Goal: Task Accomplishment & Management: Use online tool/utility

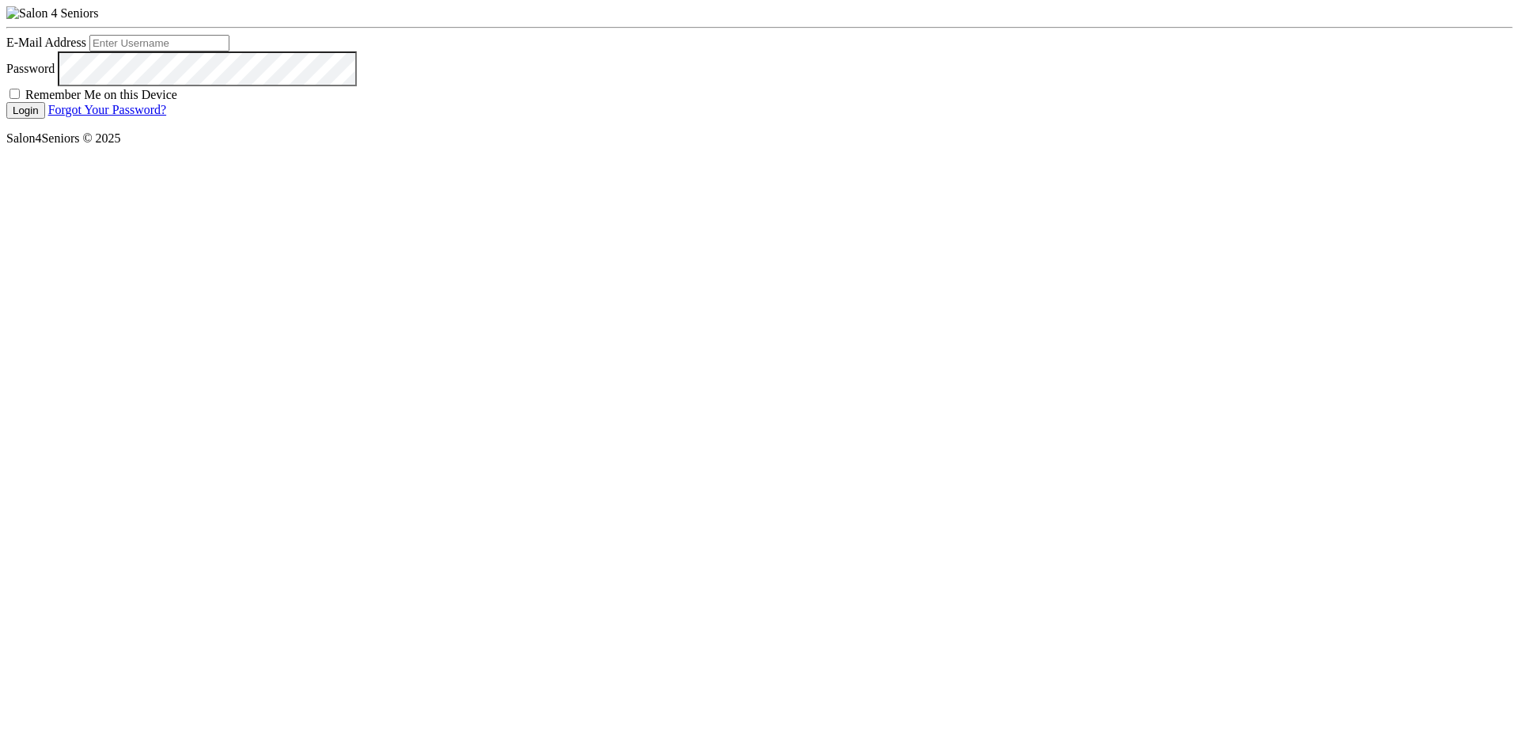
click at [229, 51] on input "E-Mail Address" at bounding box center [159, 43] width 140 height 17
click at [6, 35] on div at bounding box center [6, 35] width 0 height 0
type input "[EMAIL_ADDRESS][PERSON_NAME][DOMAIN_NAME]"
click at [6, 102] on button "Login" at bounding box center [25, 110] width 39 height 17
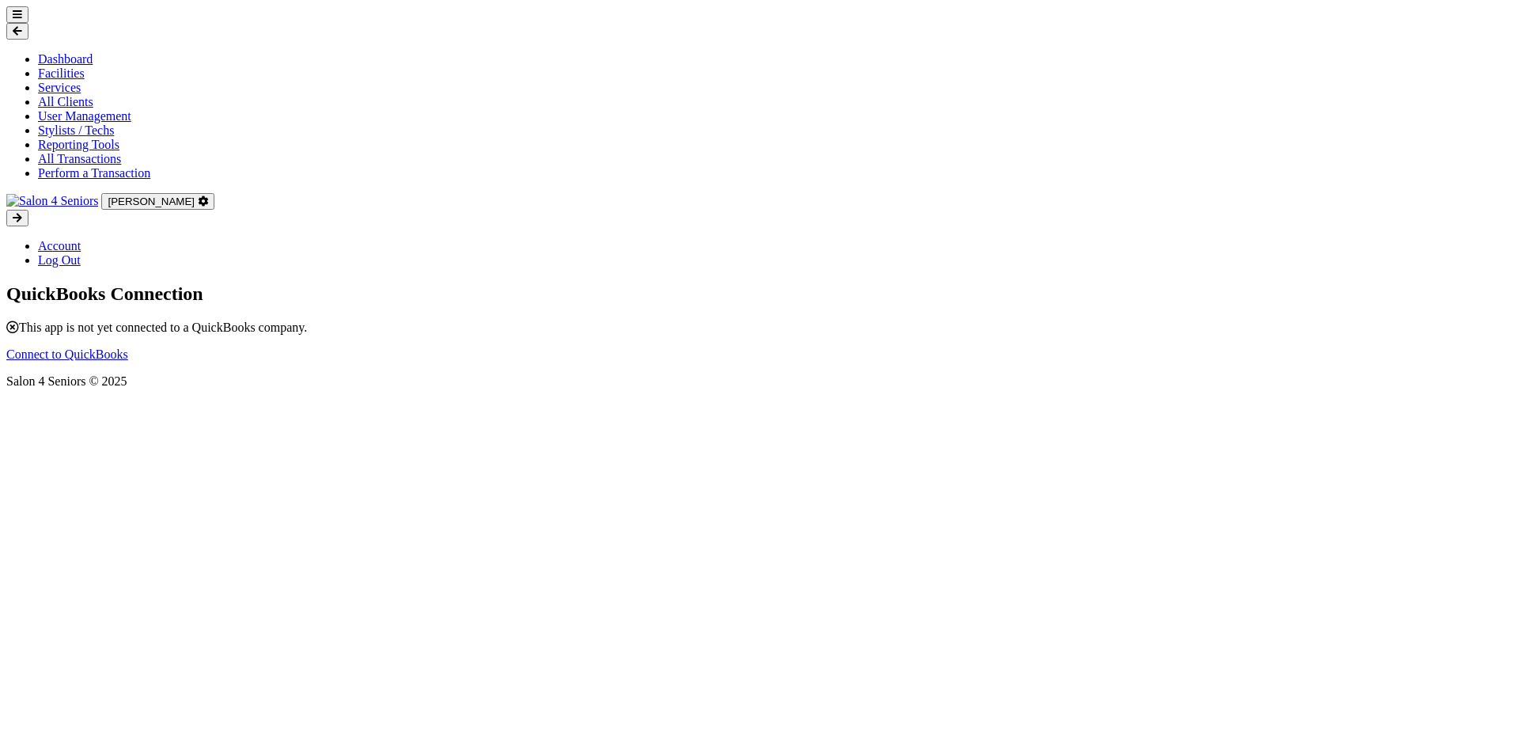
click at [128, 347] on link "Connect to QuickBooks" at bounding box center [67, 353] width 122 height 13
click at [22, 20] on icon at bounding box center [17, 14] width 9 height 10
click at [78, 165] on link "All Transactions" at bounding box center [79, 158] width 83 height 13
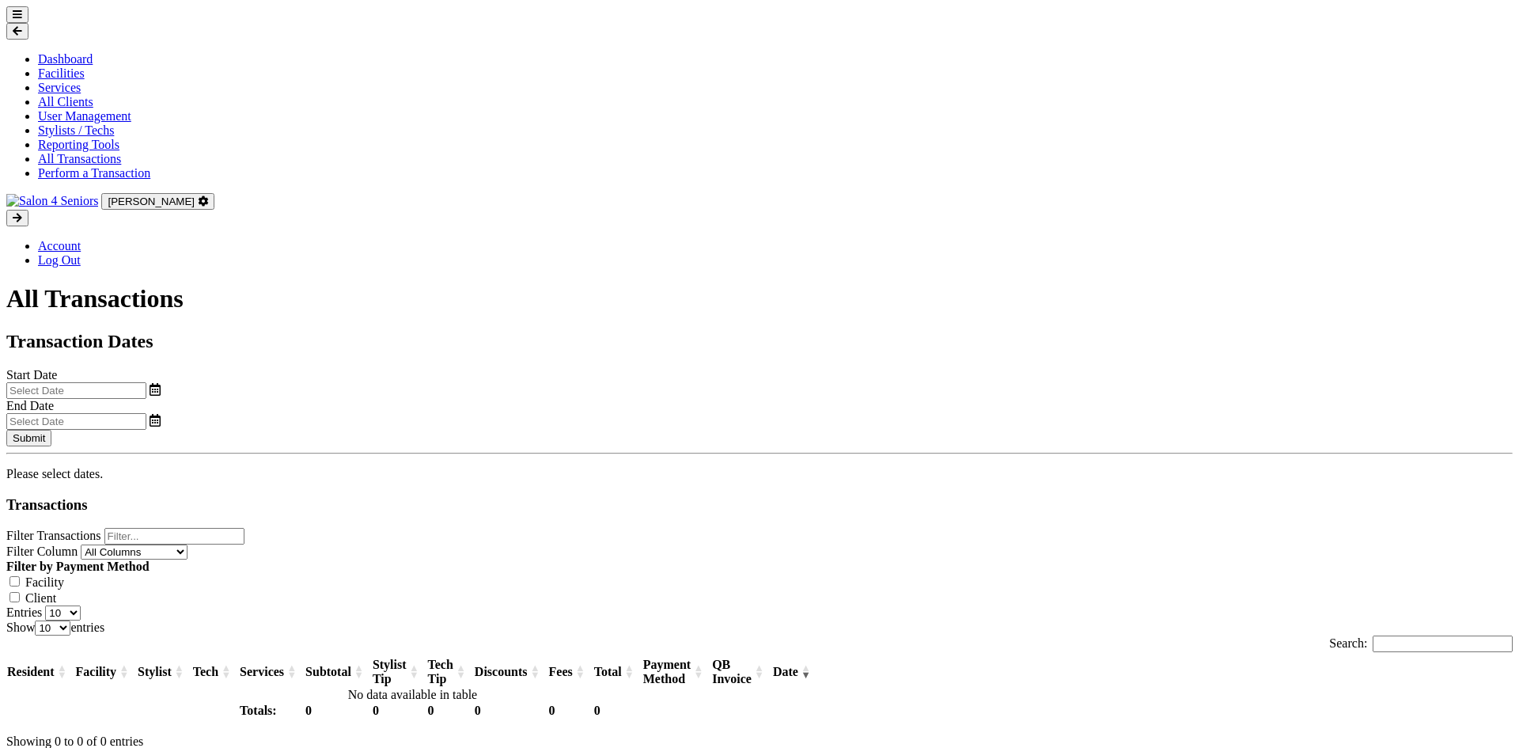
click at [146, 382] on input "text" at bounding box center [76, 390] width 140 height 17
click at [218, 338] on span "1" at bounding box center [210, 331] width 31 height 31
type input "09/01/2025"
click at [146, 413] on input "text" at bounding box center [76, 421] width 140 height 17
click at [916, 332] on span "5" at bounding box center [914, 331] width 31 height 31
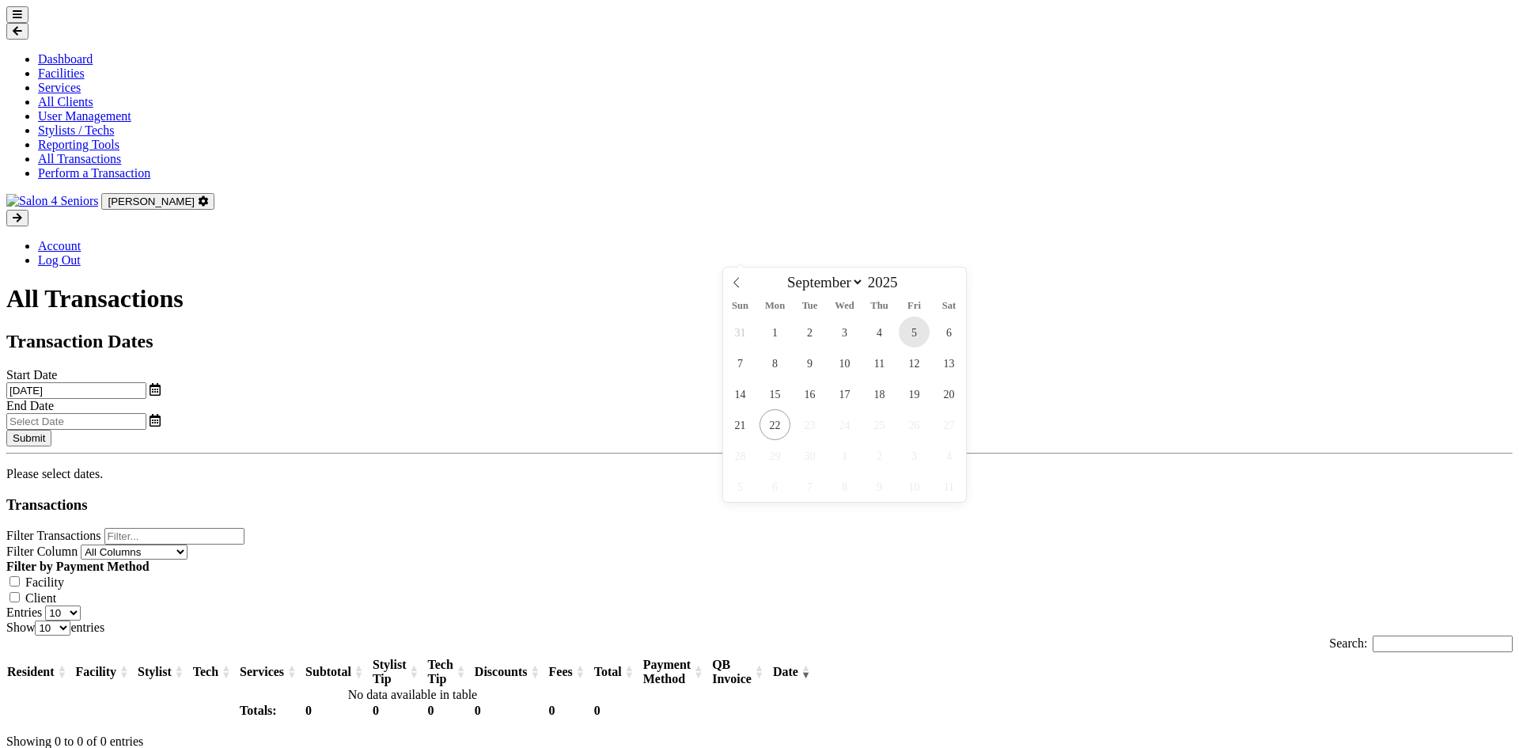
type input "09/05/2025"
click at [51, 430] on button "Submit" at bounding box center [28, 438] width 45 height 17
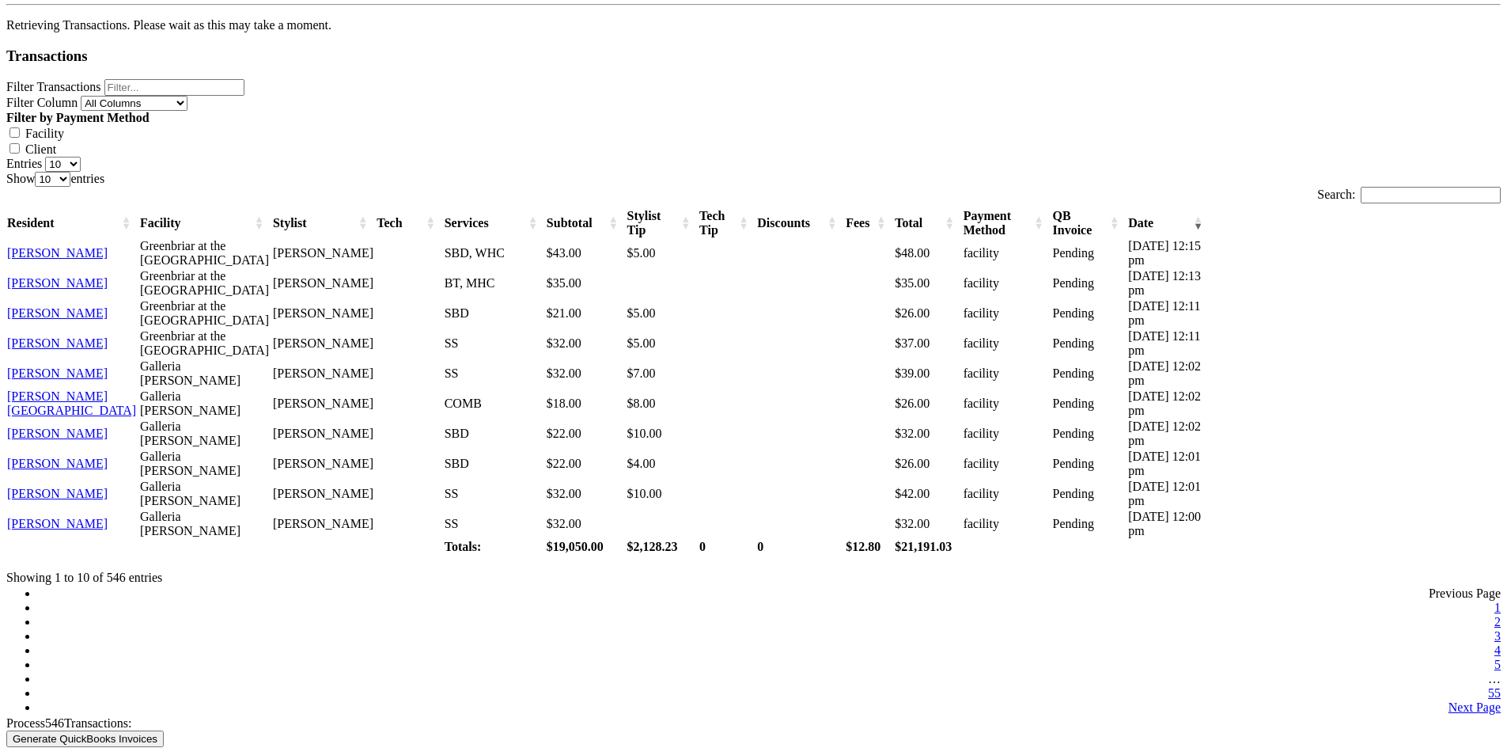
scroll to position [500, 0]
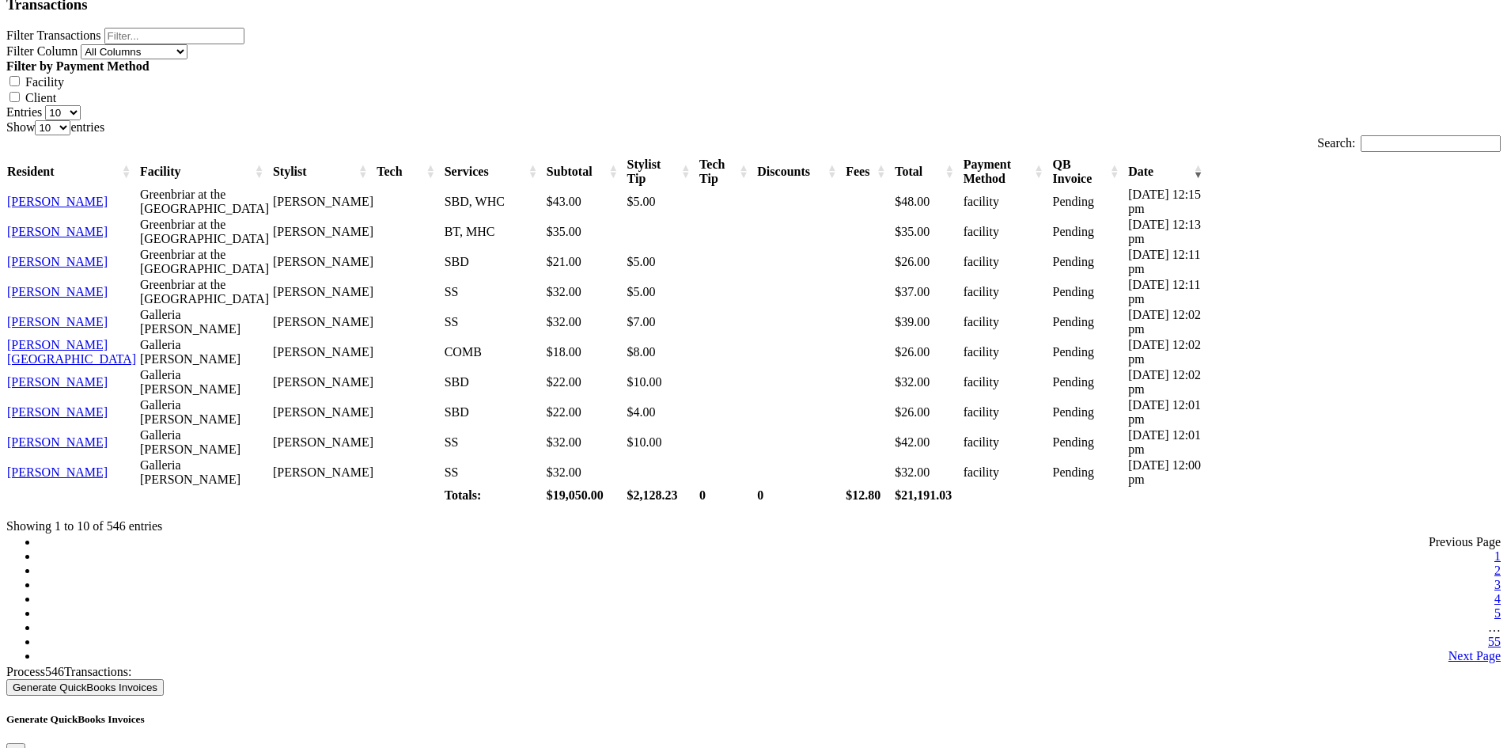
click at [164, 679] on button "Generate QuickBooks Invoices" at bounding box center [84, 687] width 157 height 17
